Goal: Task Accomplishment & Management: Use online tool/utility

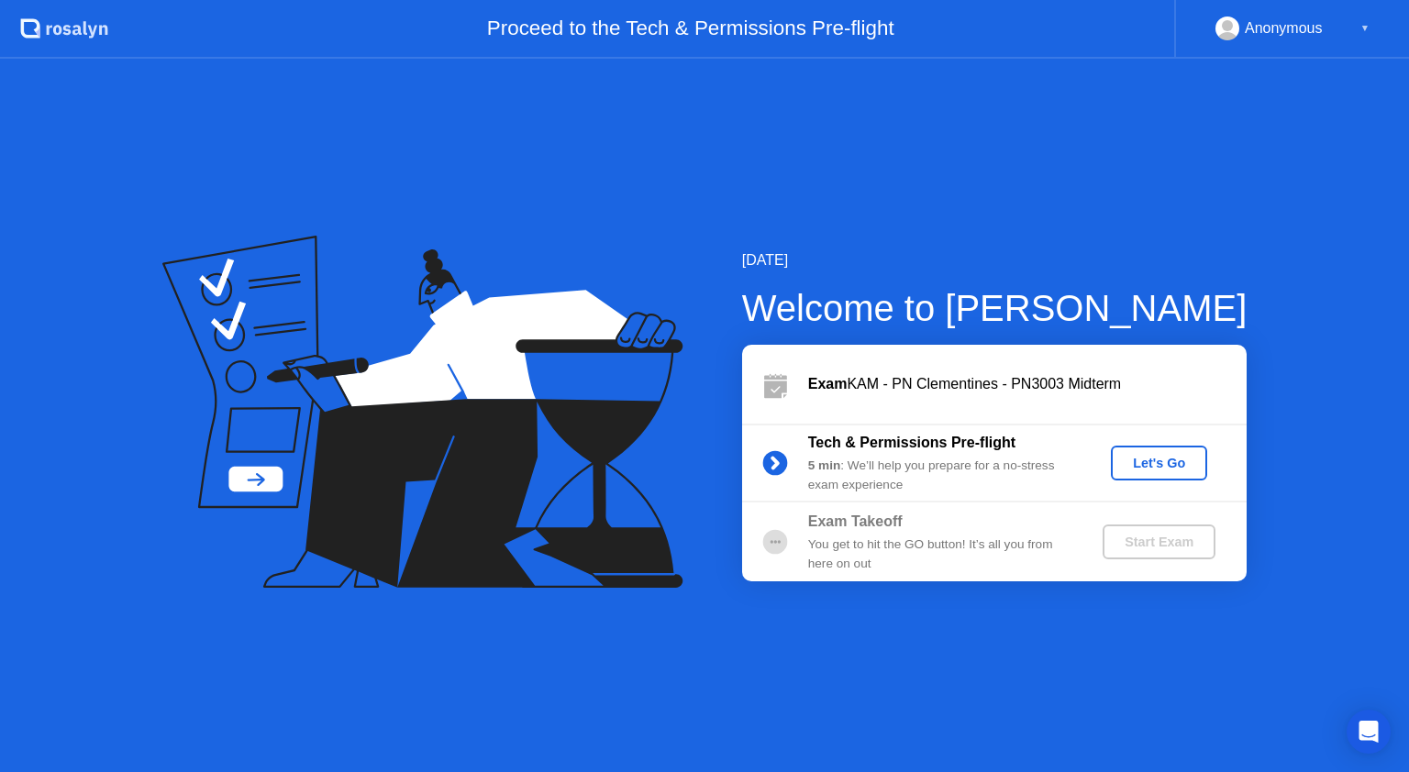
click at [1167, 467] on div "Let's Go" at bounding box center [1159, 463] width 82 height 15
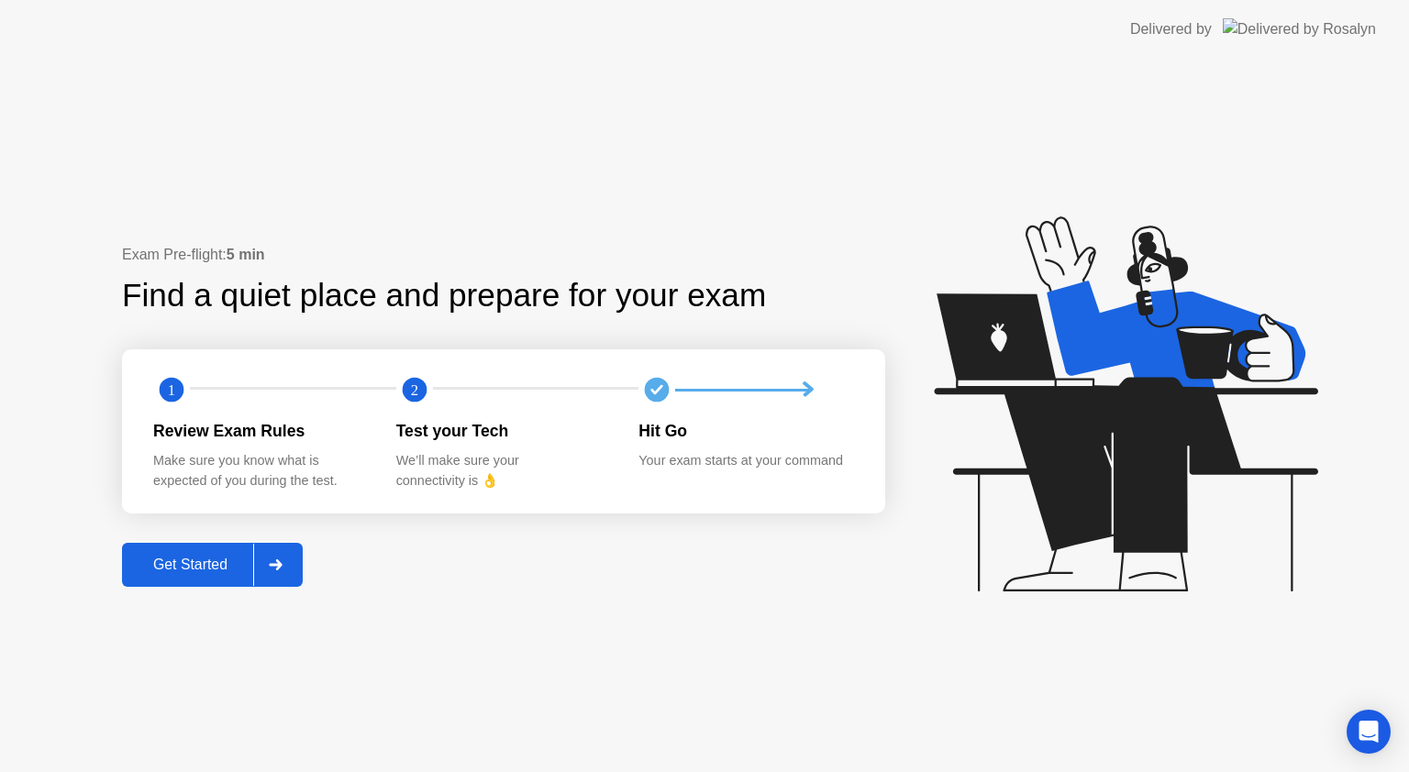
click at [202, 570] on div "Get Started" at bounding box center [190, 565] width 126 height 17
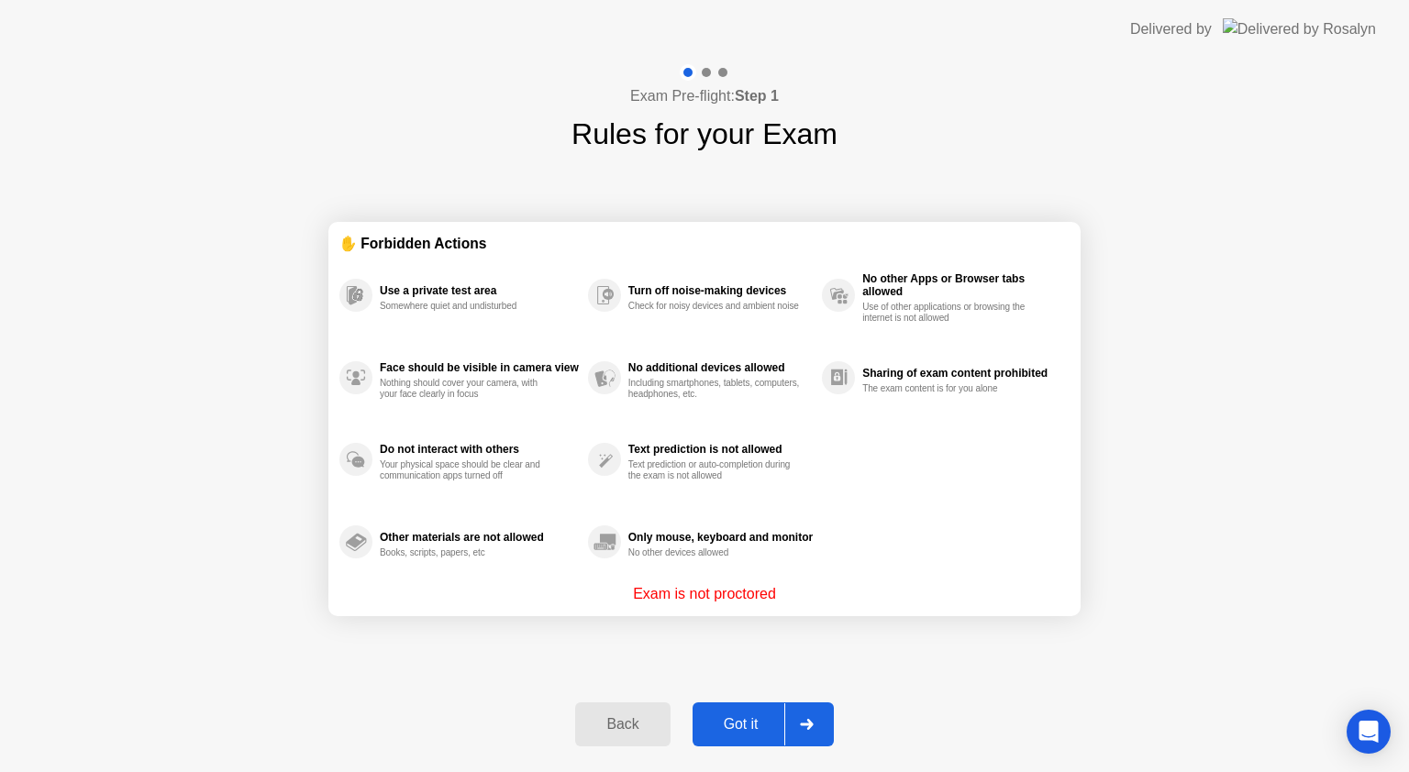
click at [767, 716] on div "Got it" at bounding box center [741, 724] width 86 height 17
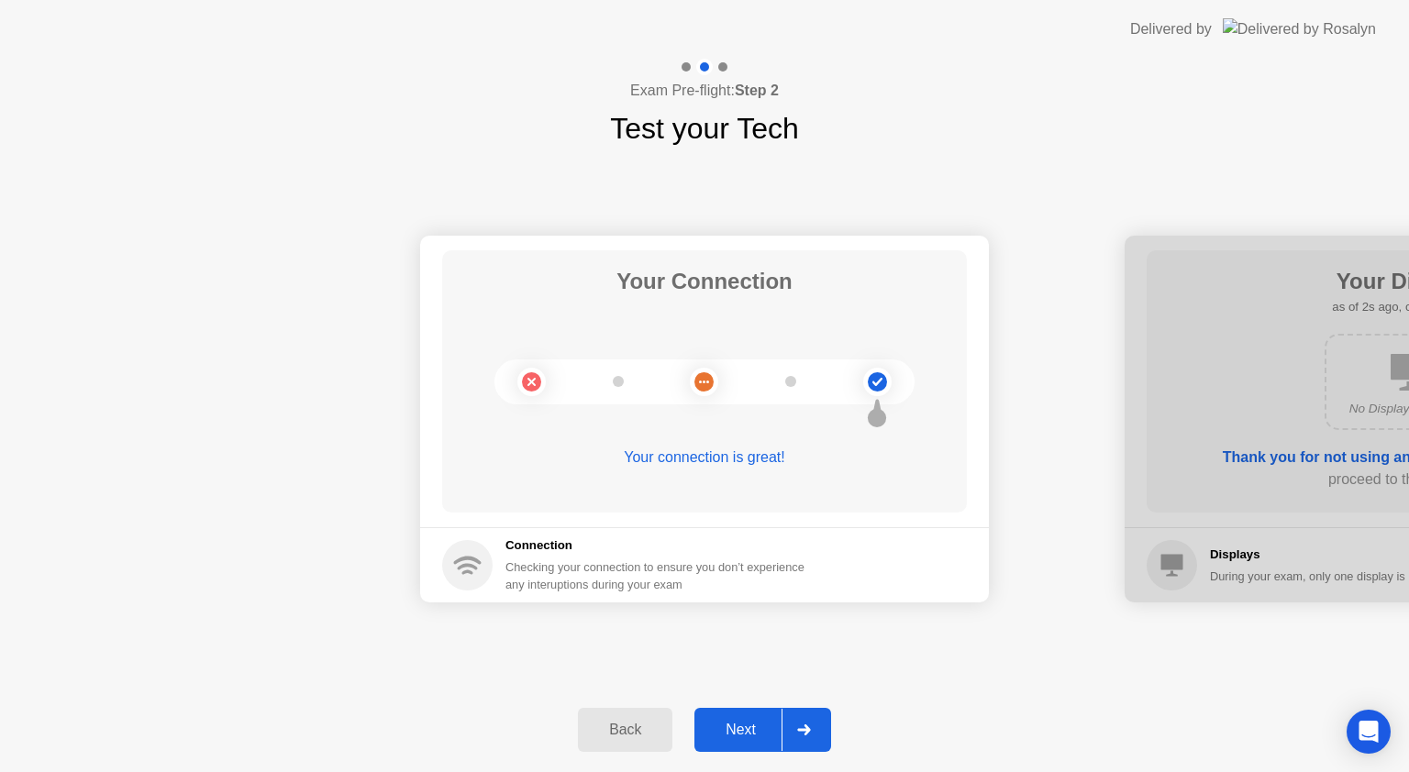
click at [767, 715] on button "Next" at bounding box center [762, 730] width 137 height 44
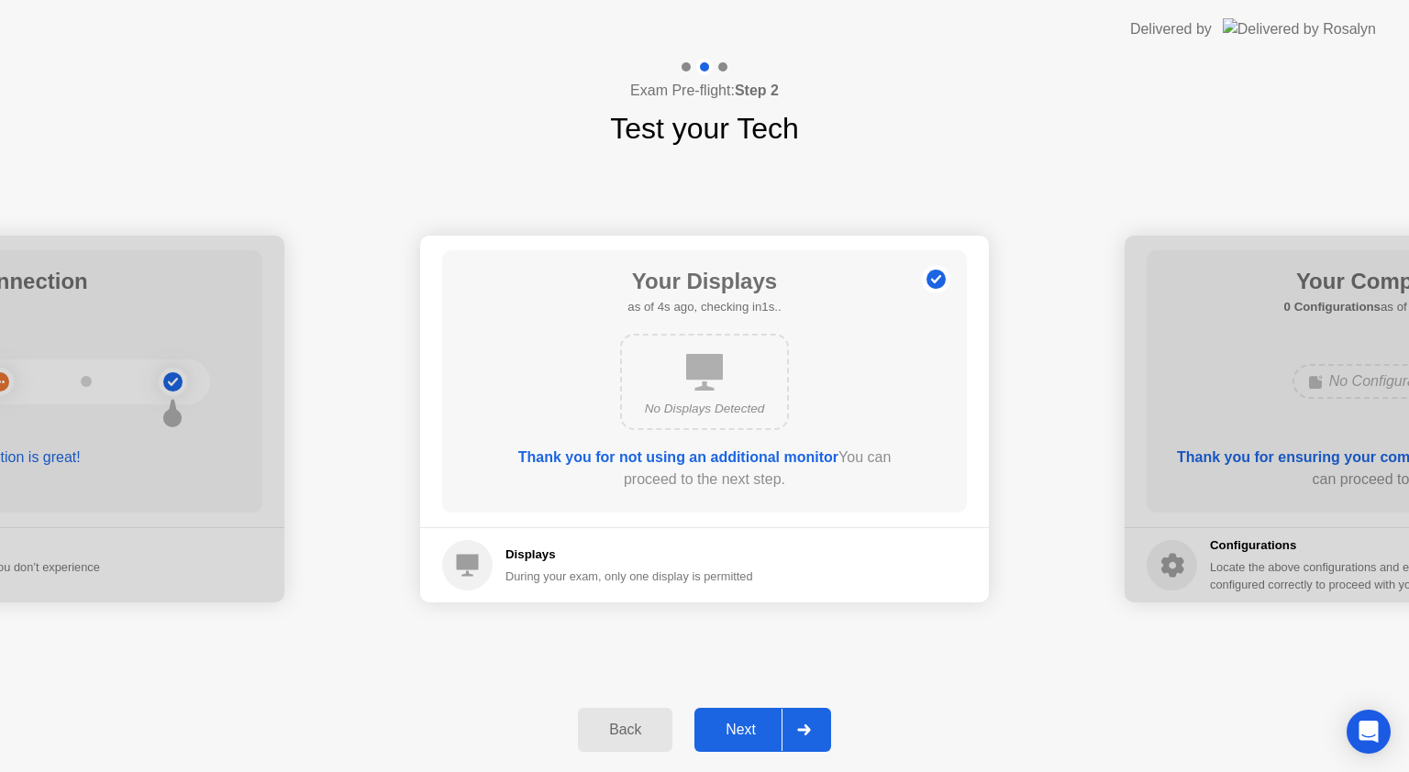
click at [767, 715] on button "Next" at bounding box center [762, 730] width 137 height 44
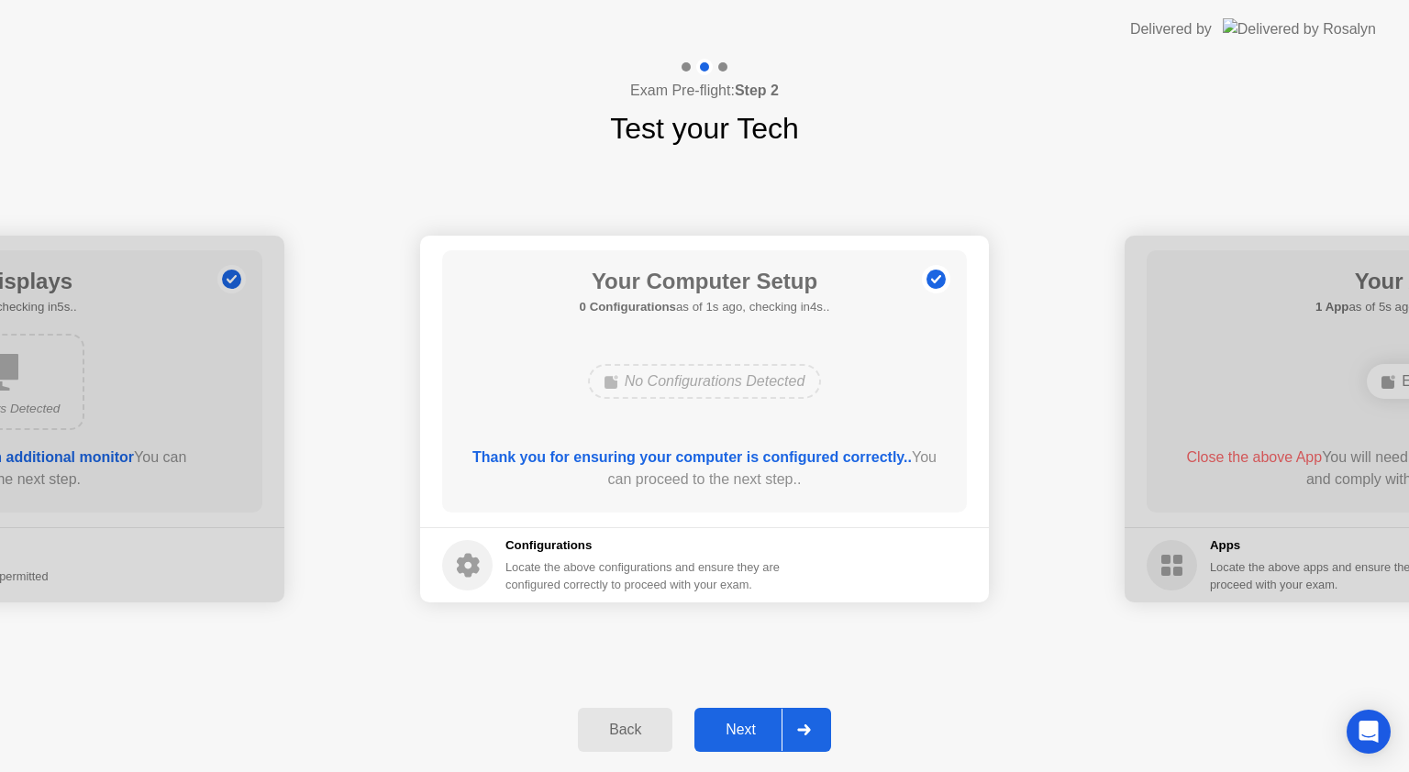
click at [767, 715] on button "Next" at bounding box center [762, 730] width 137 height 44
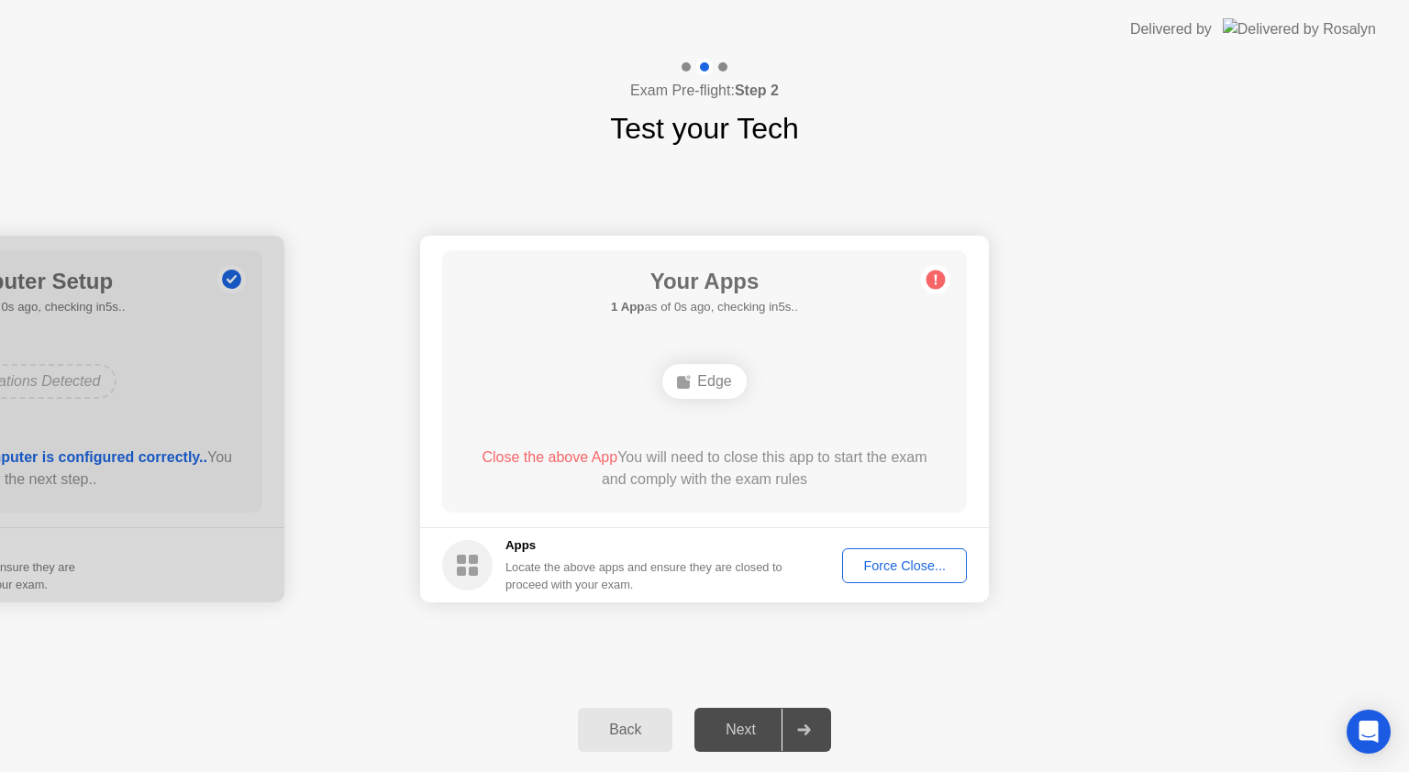
click at [901, 563] on div "Force Close..." at bounding box center [904, 566] width 112 height 15
click at [788, 498] on div "Your Apps 1 App as of 3s ago, checking in2s.. Edge Close the above App You will…" at bounding box center [704, 381] width 525 height 262
click at [894, 562] on div "Force Close..." at bounding box center [904, 566] width 112 height 15
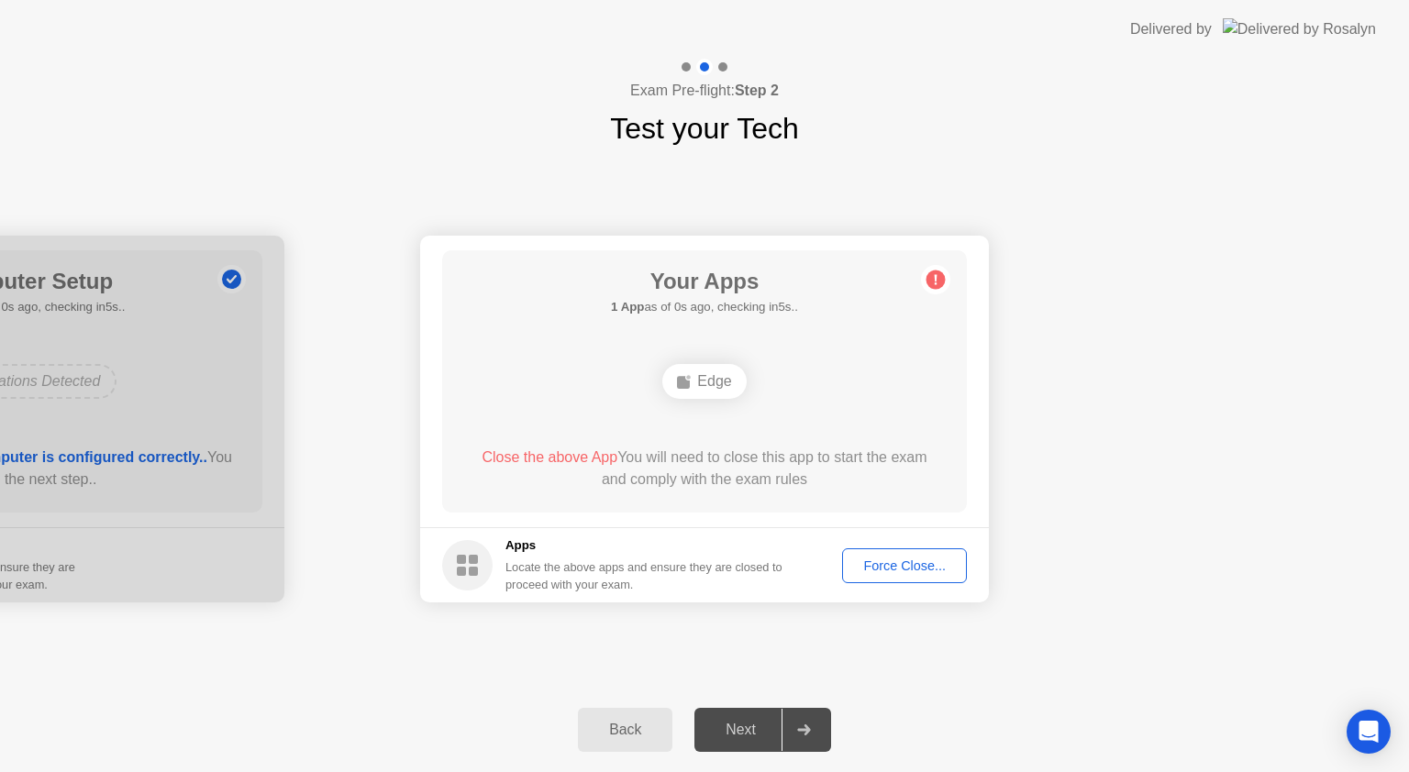
click at [866, 570] on div "Force Close..." at bounding box center [904, 566] width 112 height 15
click at [911, 567] on div "Force Close..." at bounding box center [904, 566] width 112 height 15
click at [873, 570] on div "Force Close..." at bounding box center [904, 566] width 112 height 15
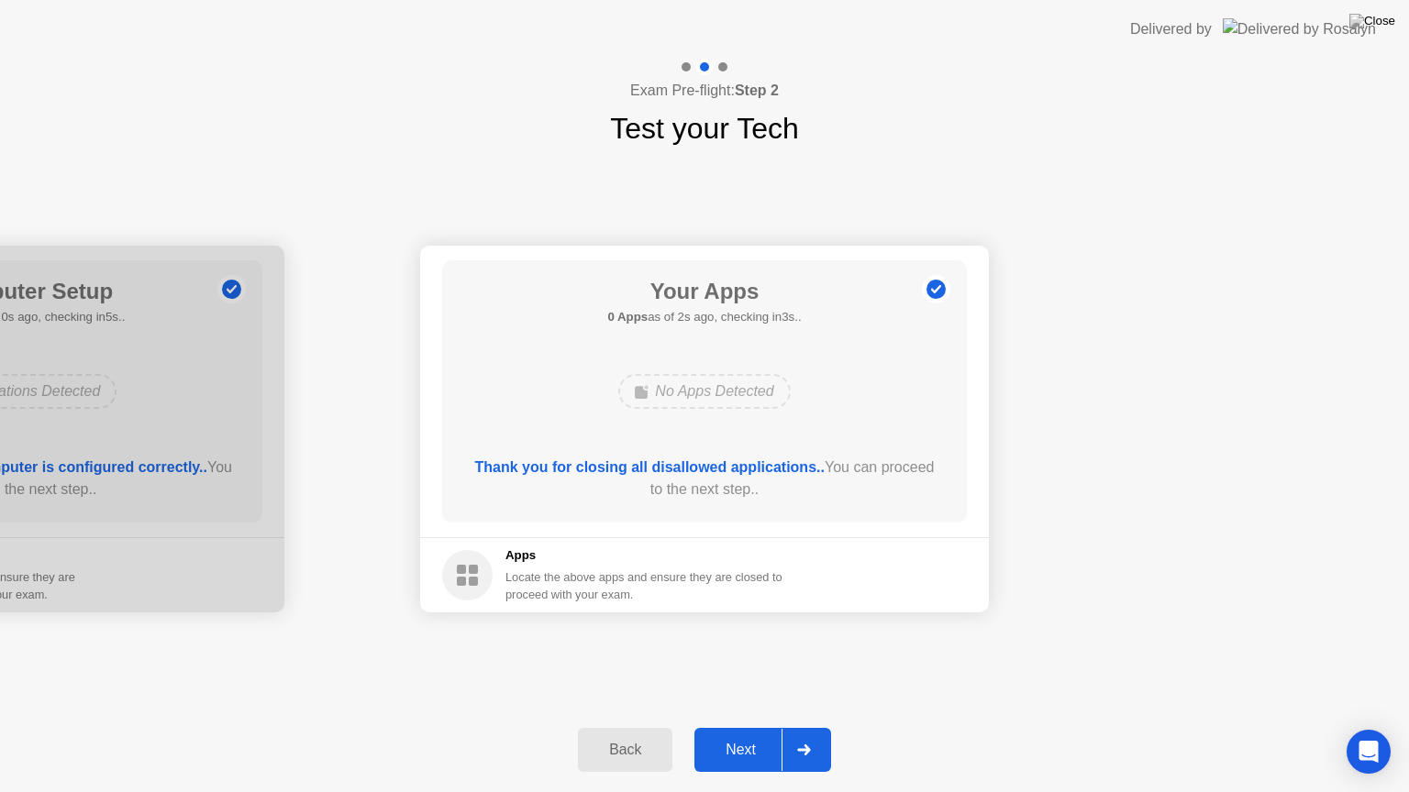
click at [763, 748] on div "Next" at bounding box center [741, 750] width 82 height 17
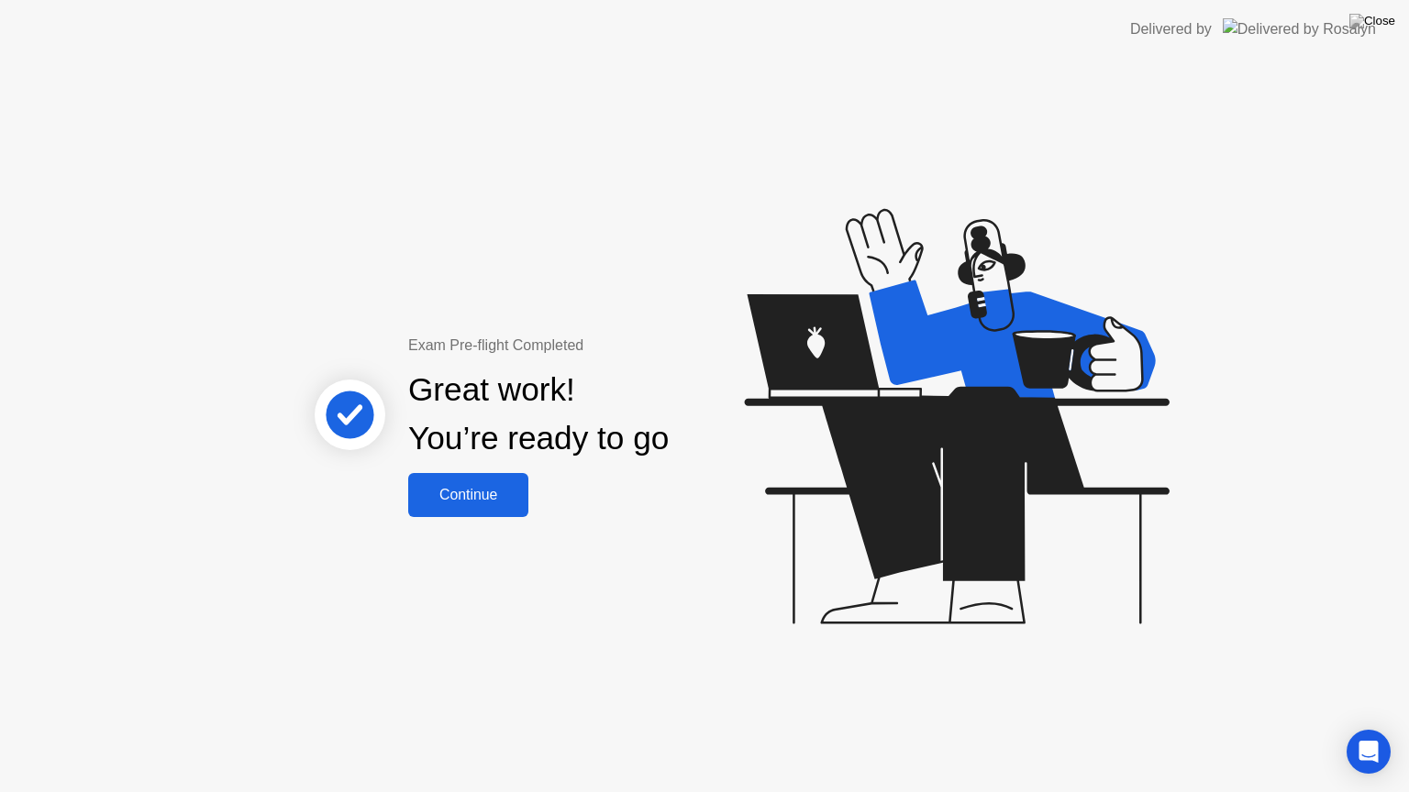
click at [488, 503] on div "Continue" at bounding box center [468, 495] width 109 height 17
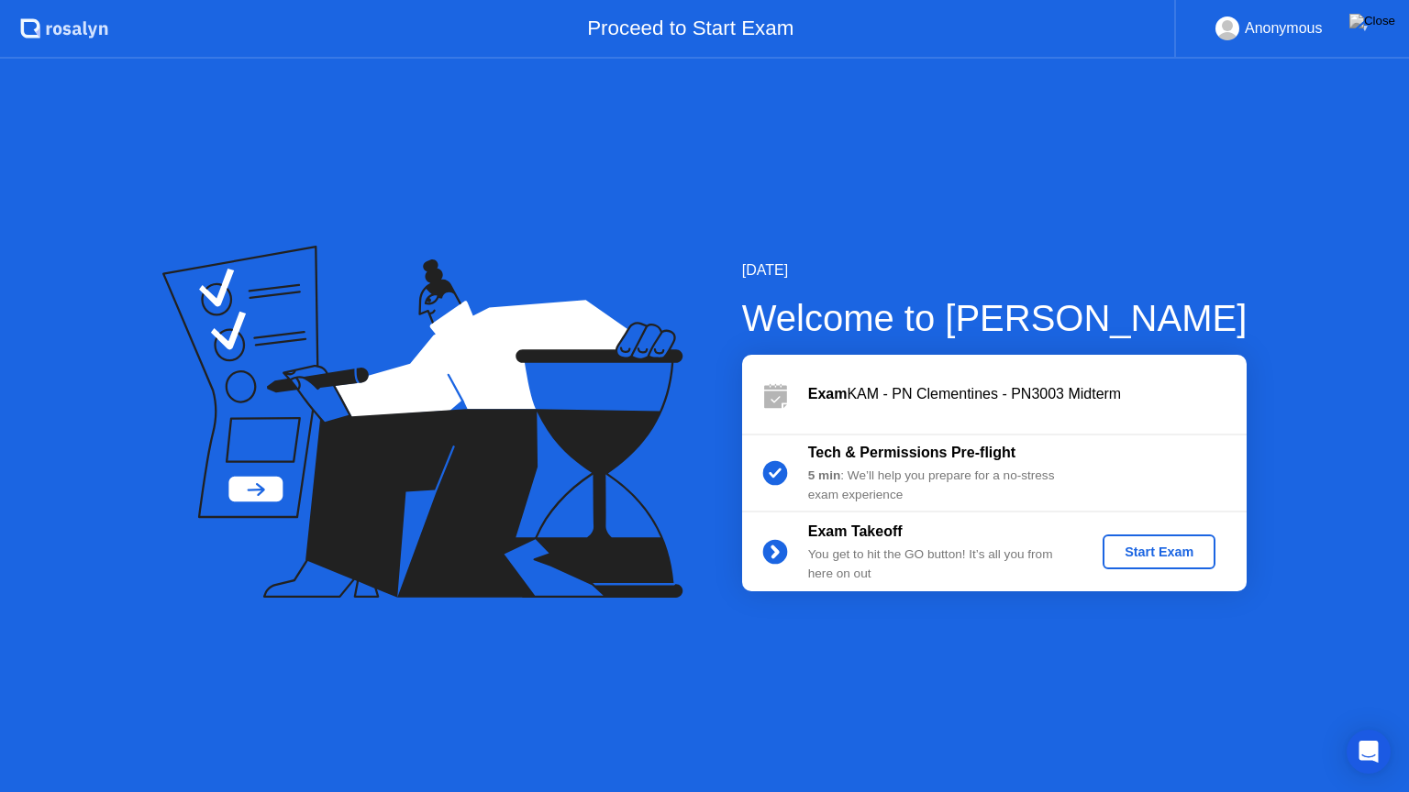
click at [1147, 551] on div "Start Exam" at bounding box center [1159, 552] width 98 height 15
